Goal: Task Accomplishment & Management: Use online tool/utility

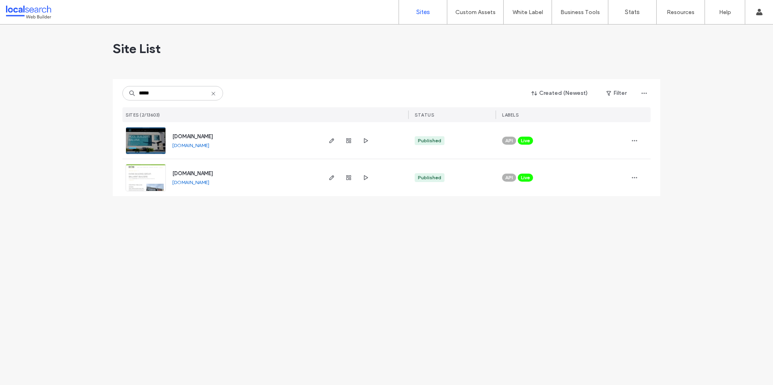
type input "*****"
click at [204, 173] on span "www.evokegroup.com.au" at bounding box center [192, 174] width 41 height 6
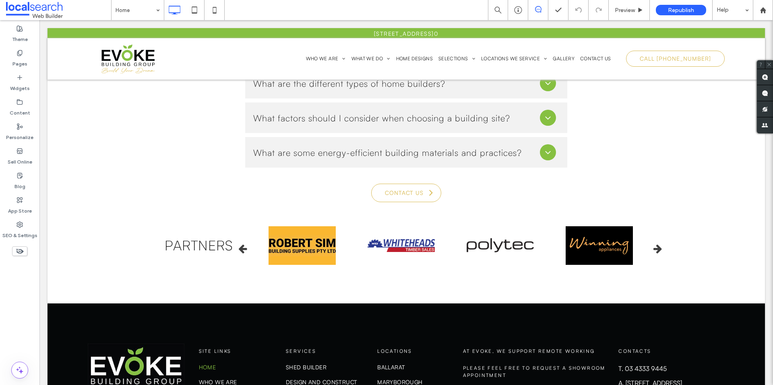
scroll to position [4912, 0]
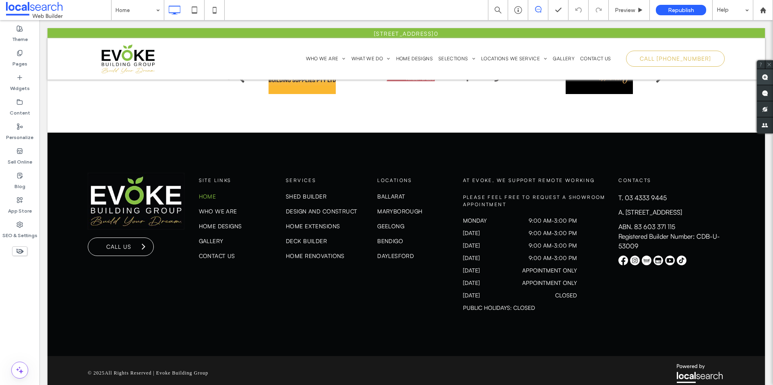
drag, startPoint x: 771, startPoint y: 74, endPoint x: 758, endPoint y: 81, distance: 14.2
click at [771, 74] on span at bounding box center [764, 77] width 16 height 16
click at [679, 208] on span "[STREET_ADDRESS]" at bounding box center [653, 212] width 56 height 8
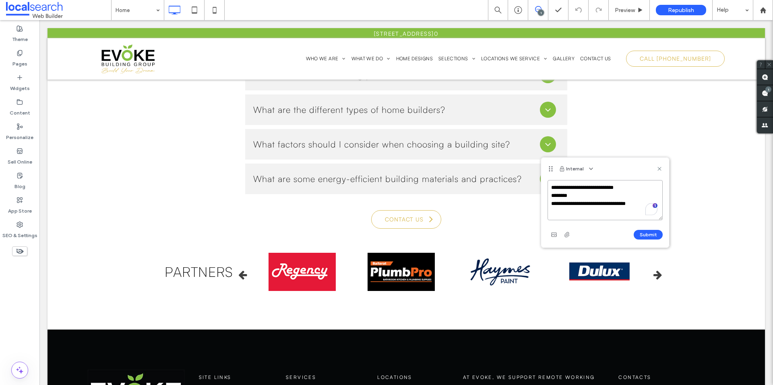
scroll to position [5129, 0]
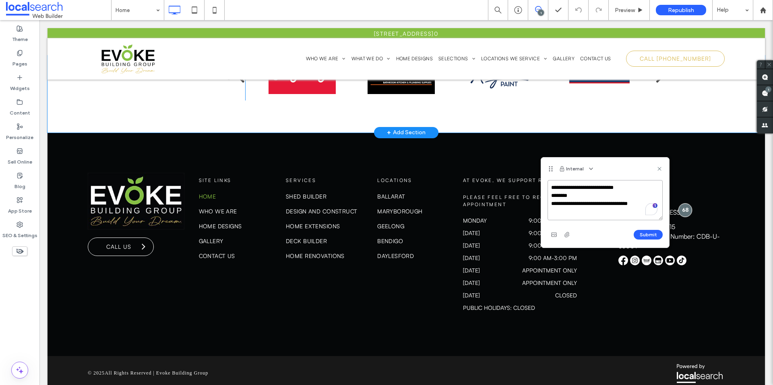
paste textarea "**********"
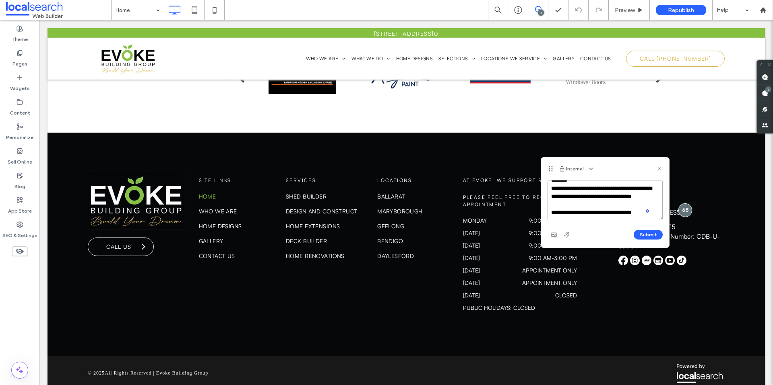
scroll to position [27, 0]
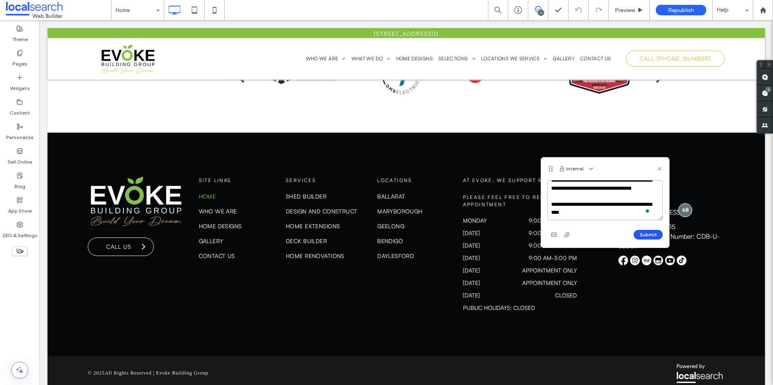
type textarea "**********"
click at [648, 236] on button "Submit" at bounding box center [647, 235] width 29 height 10
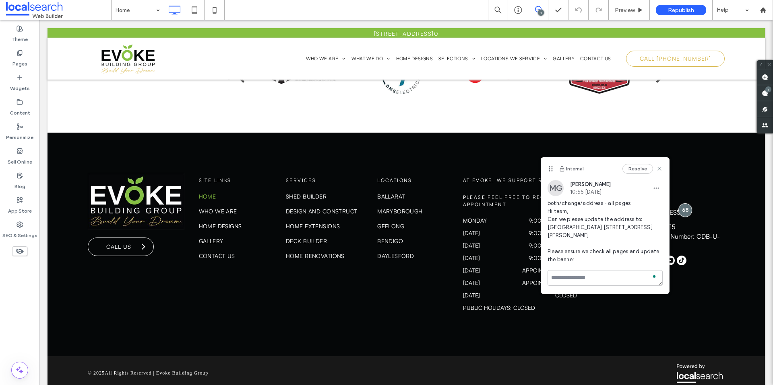
scroll to position [0, 0]
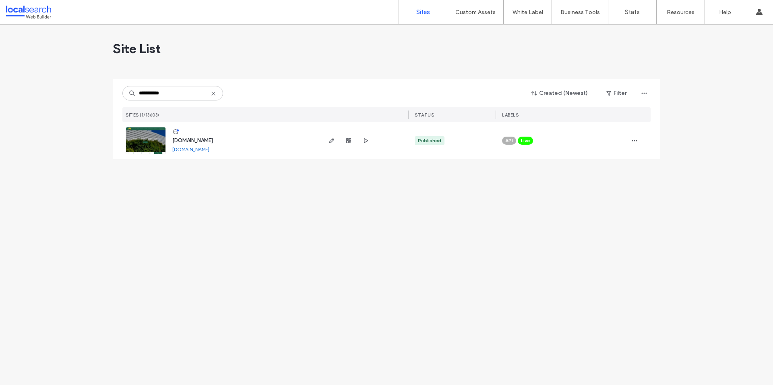
type input "**********"
click at [324, 140] on div at bounding box center [364, 140] width 88 height 37
click at [332, 141] on use "button" at bounding box center [331, 140] width 5 height 5
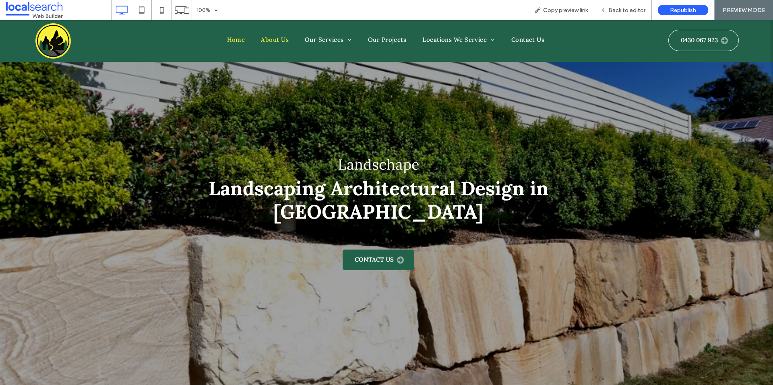
click at [276, 42] on span "About Us" at bounding box center [275, 39] width 28 height 9
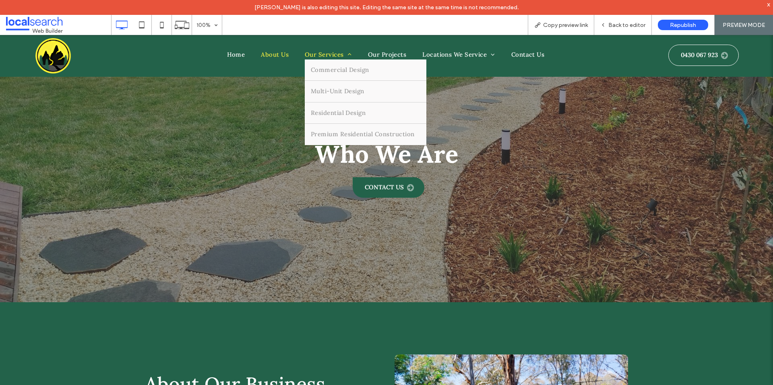
click at [323, 52] on span "Our Services" at bounding box center [328, 54] width 47 height 9
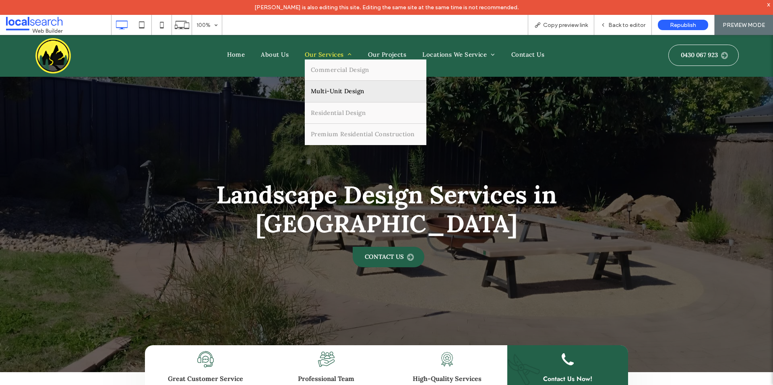
click at [317, 88] on span "Multi-Unit Design" at bounding box center [338, 91] width 54 height 9
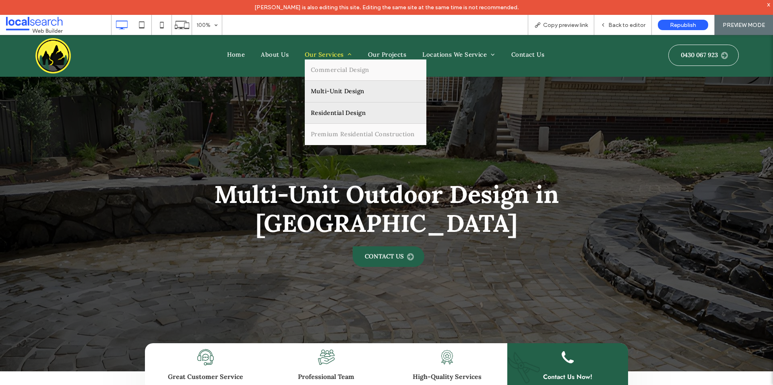
drag, startPoint x: 332, startPoint y: 106, endPoint x: 326, endPoint y: 142, distance: 37.0
click at [332, 106] on link "Residential Design" at bounding box center [366, 113] width 122 height 21
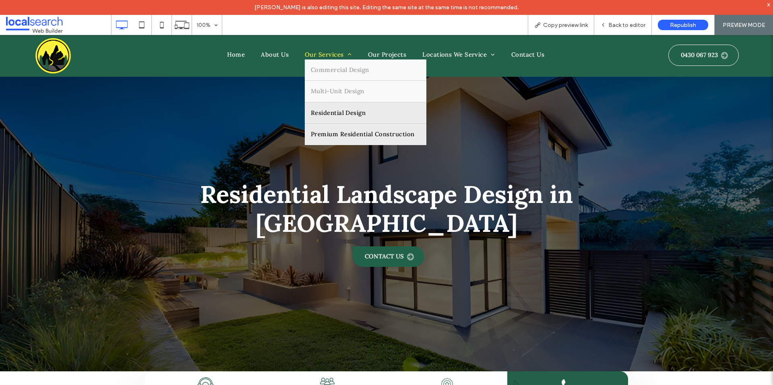
click at [328, 140] on link "Premium Residential Construction" at bounding box center [366, 134] width 122 height 21
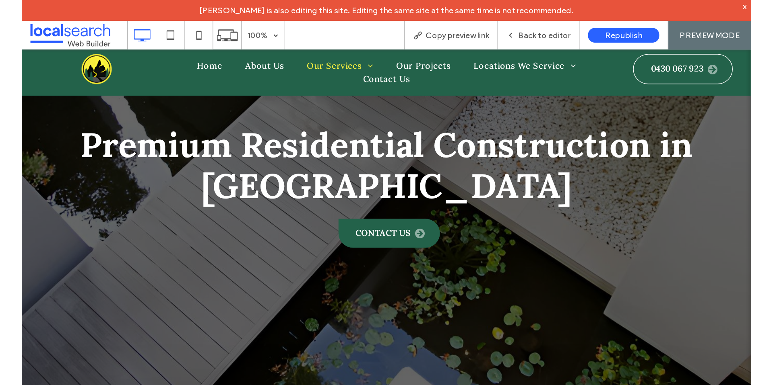
scroll to position [125, 0]
